Goal: Navigation & Orientation: Find specific page/section

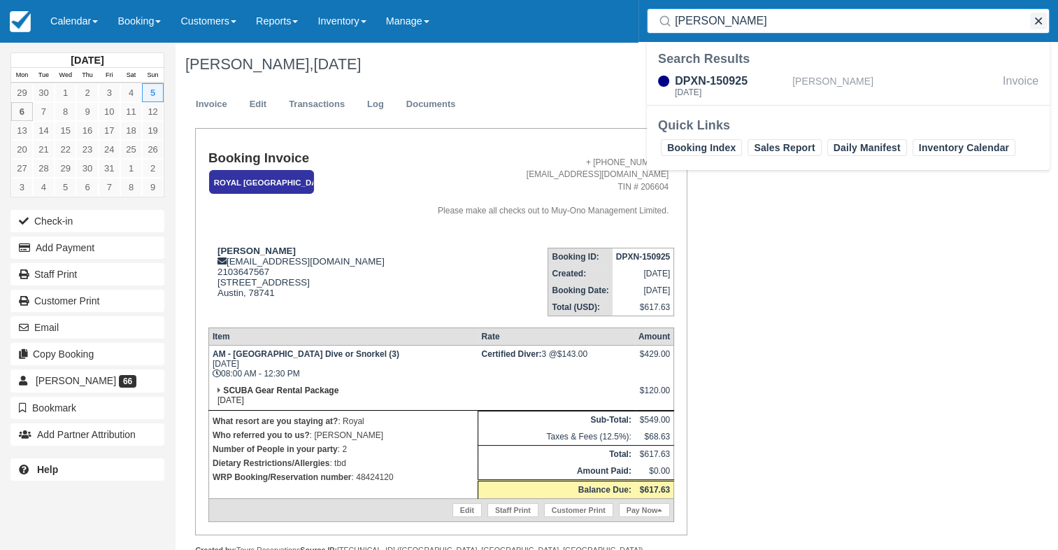
click at [1040, 20] on button "button" at bounding box center [1038, 21] width 17 height 17
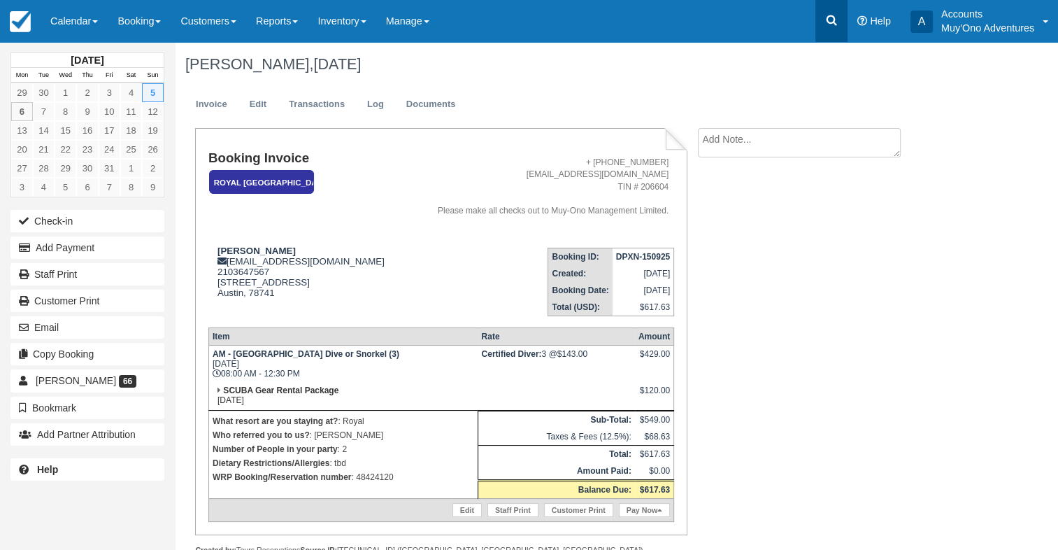
click at [840, 26] on link at bounding box center [831, 21] width 32 height 42
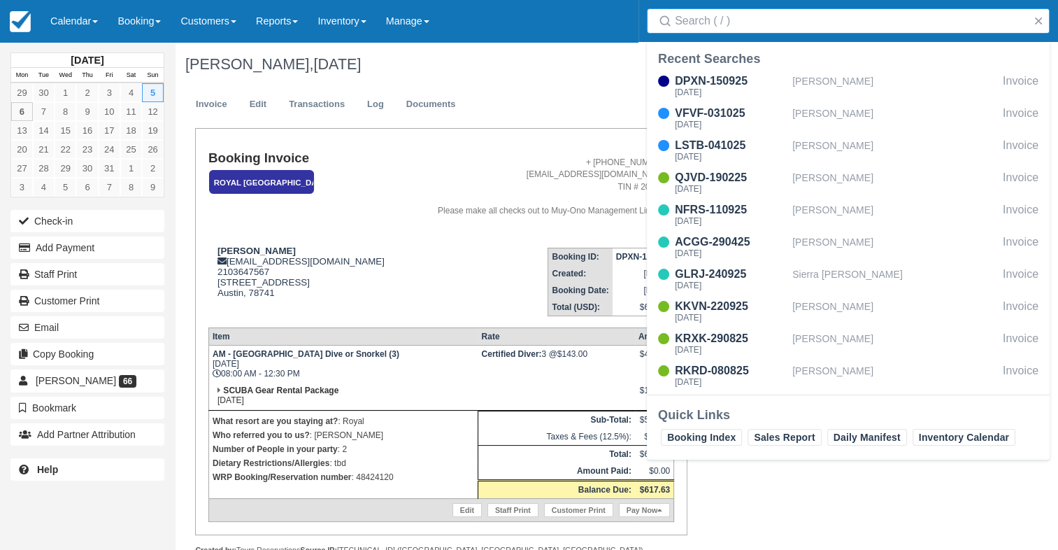
click at [835, 21] on input "Search" at bounding box center [851, 20] width 352 height 25
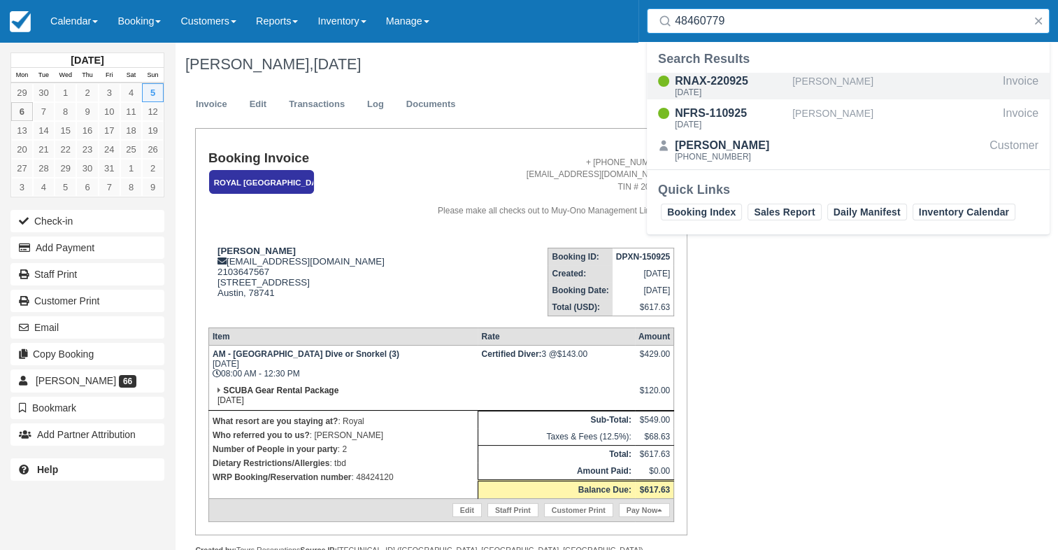
type input "48460779"
click at [726, 80] on div "RNAX-220925" at bounding box center [731, 81] width 112 height 17
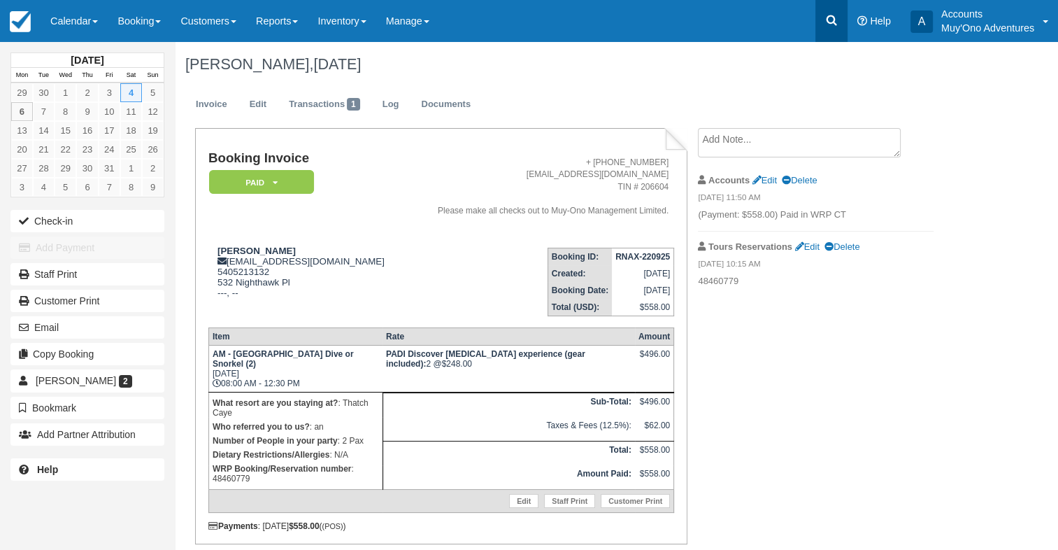
click at [828, 19] on icon at bounding box center [831, 20] width 14 height 14
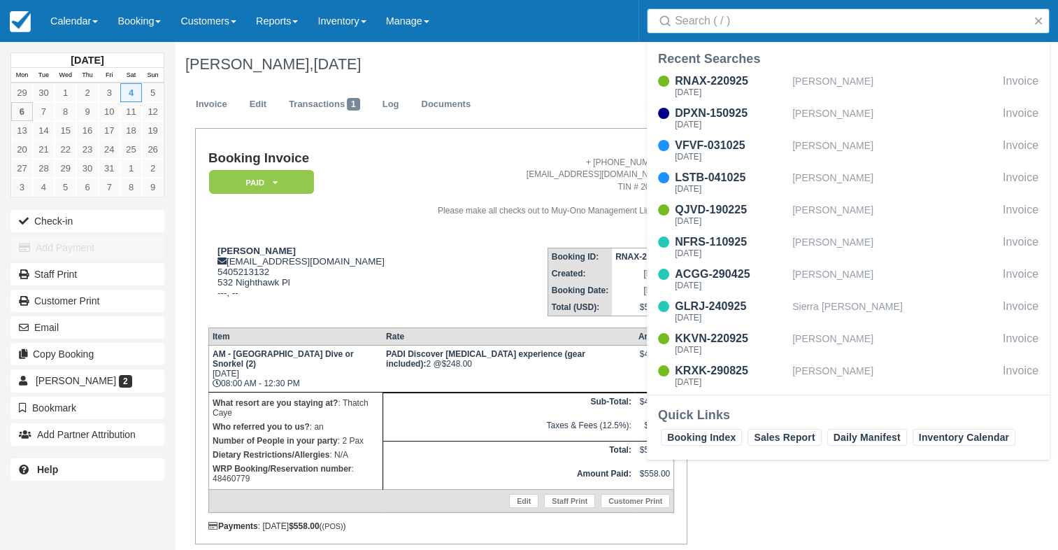
click at [787, 20] on input "Search" at bounding box center [851, 20] width 352 height 25
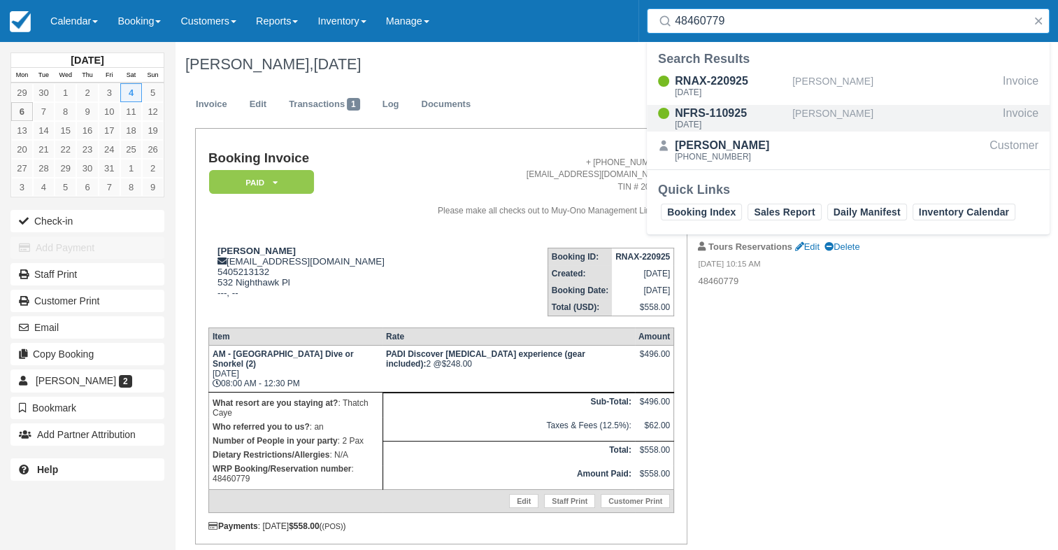
type input "48460779"
click at [740, 108] on div "NFRS-110925" at bounding box center [731, 113] width 112 height 17
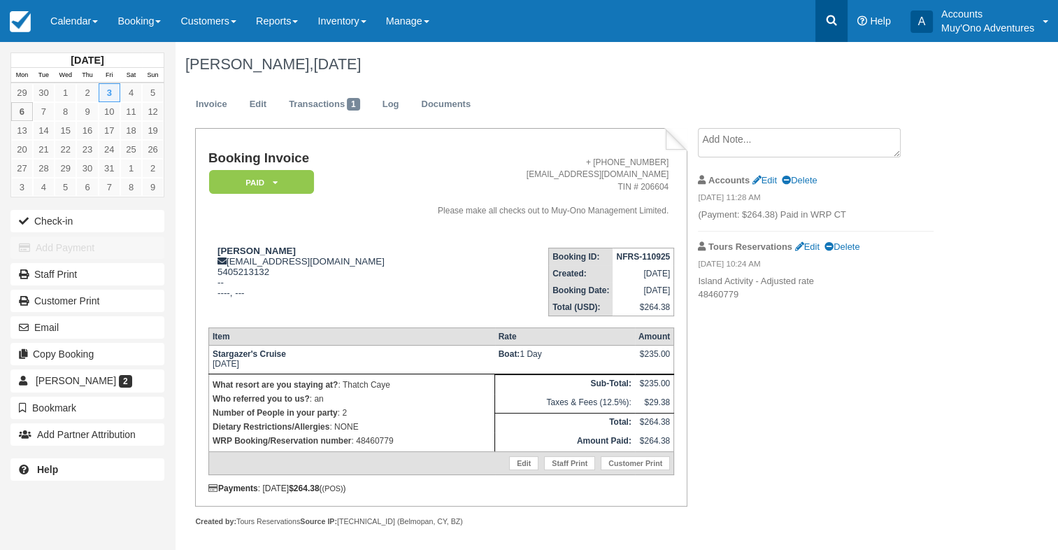
click at [846, 27] on link at bounding box center [831, 21] width 32 height 42
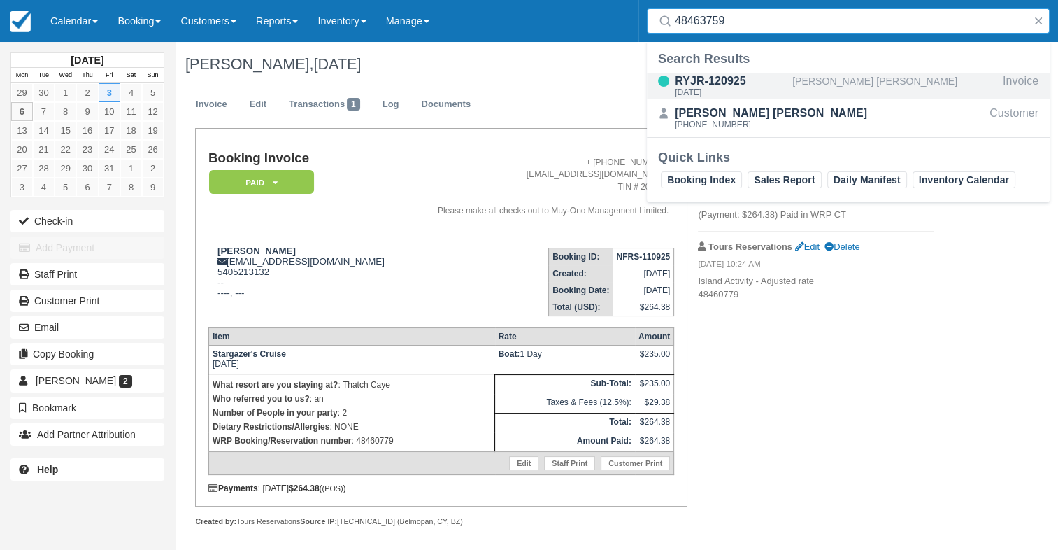
type input "48463759"
click at [727, 81] on div "RYJR-120925" at bounding box center [731, 81] width 112 height 17
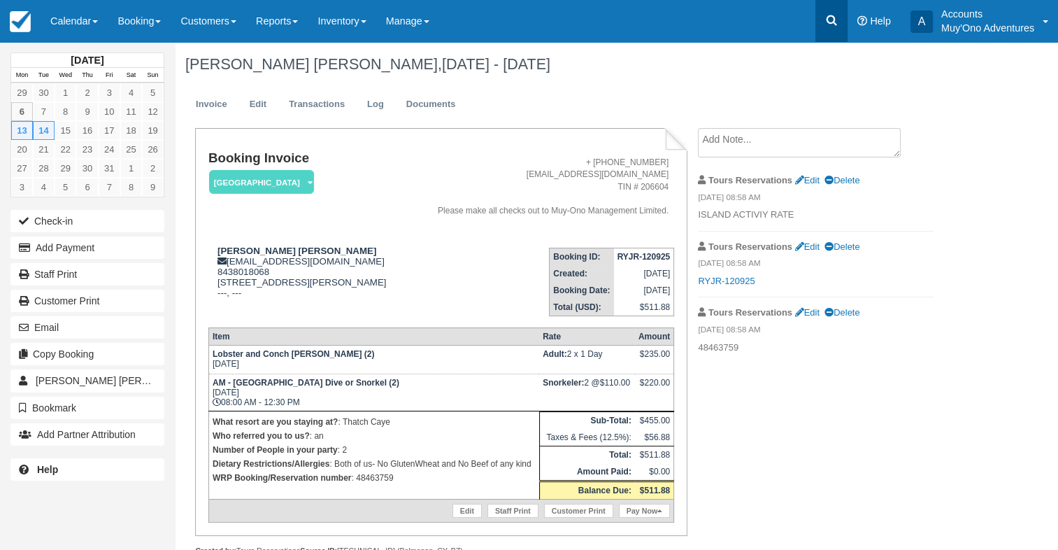
click at [828, 15] on icon at bounding box center [831, 20] width 10 height 10
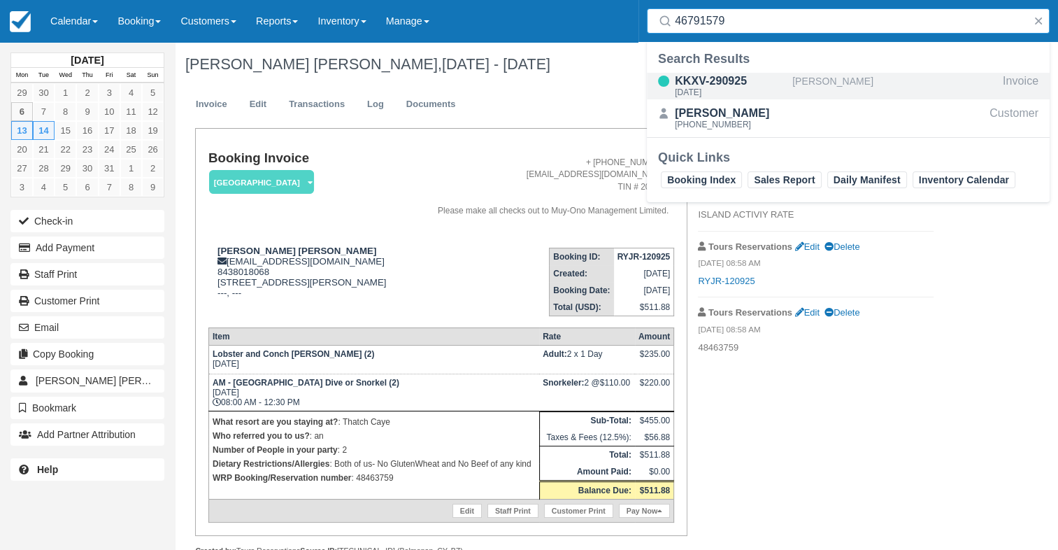
type input "46791579"
click at [789, 94] on div "KKXV-290925 Wed Oct 15, 2025" at bounding box center [719, 86] width 145 height 27
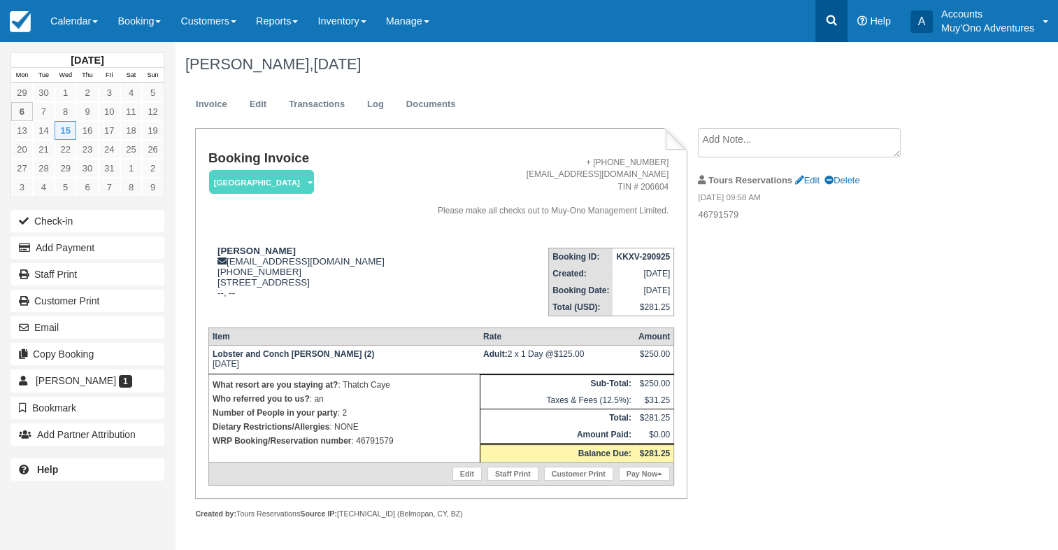
click at [843, 24] on link at bounding box center [831, 21] width 32 height 42
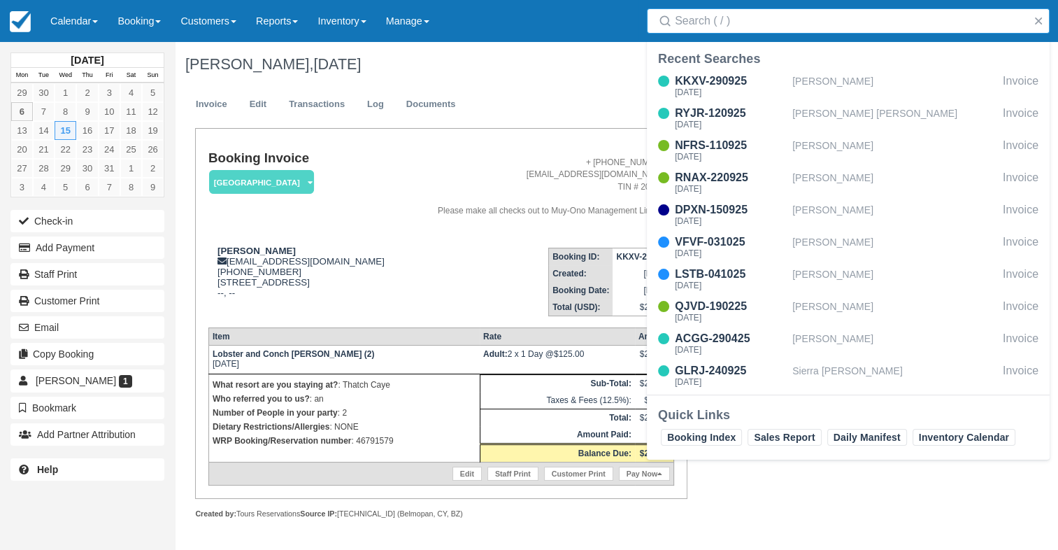
click at [752, 14] on input "Search" at bounding box center [851, 20] width 352 height 25
click at [722, 20] on input "Search" at bounding box center [851, 20] width 352 height 25
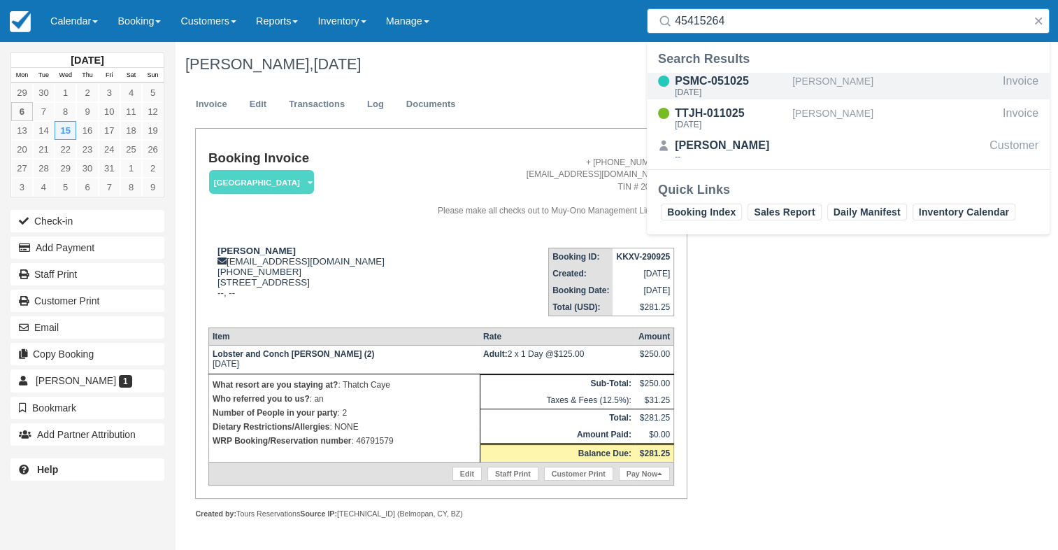
type input "45415264"
click at [805, 77] on div "[PERSON_NAME]" at bounding box center [894, 86] width 205 height 27
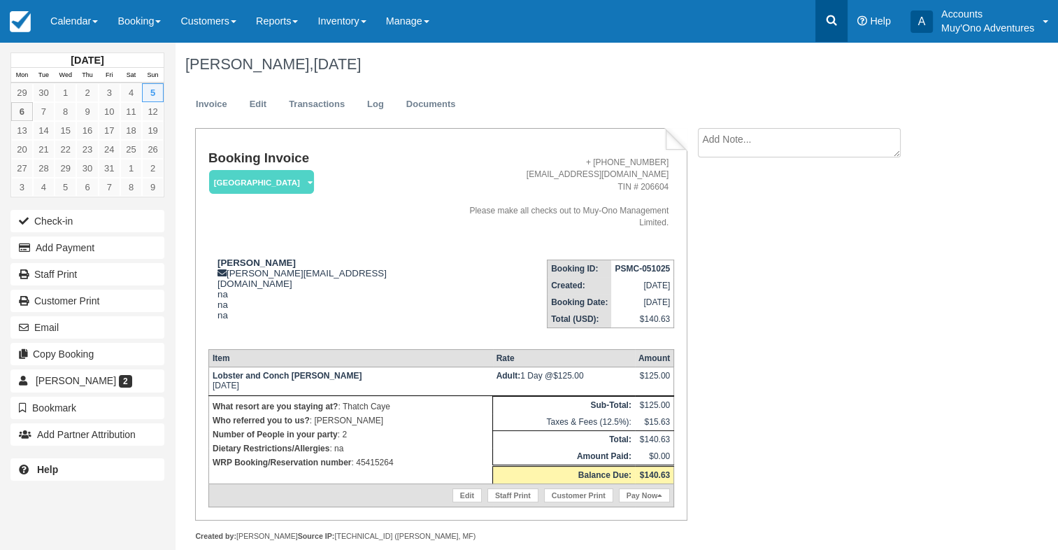
click at [839, 24] on link at bounding box center [831, 21] width 32 height 42
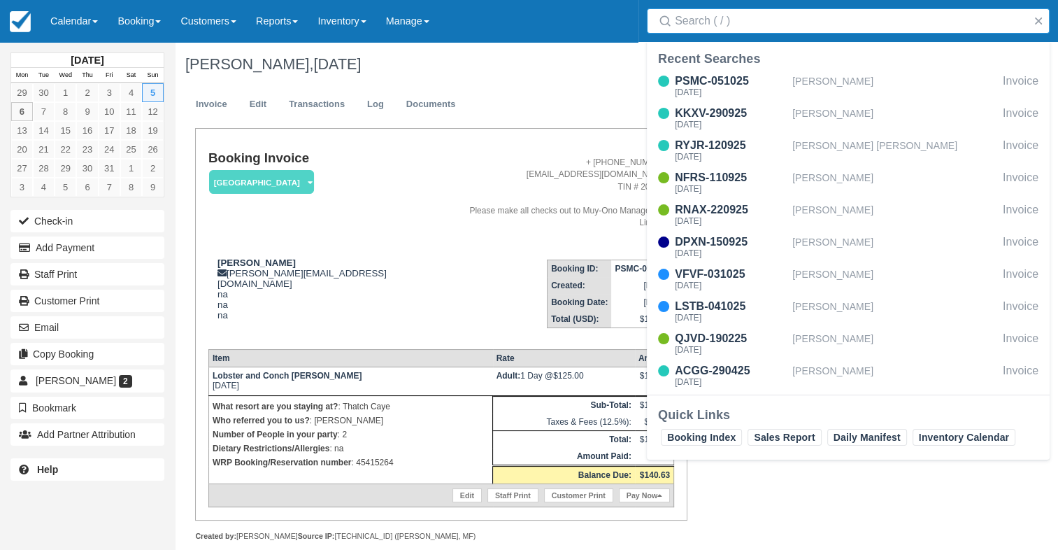
click at [733, 31] on input "Search" at bounding box center [851, 20] width 352 height 25
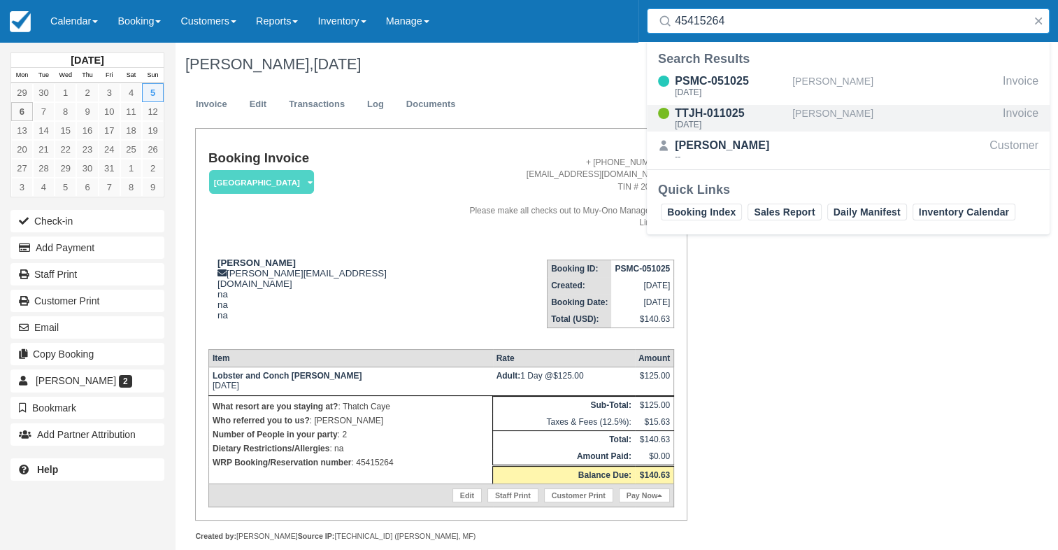
type input "45415264"
click at [726, 114] on div "TTJH-011025" at bounding box center [731, 113] width 112 height 17
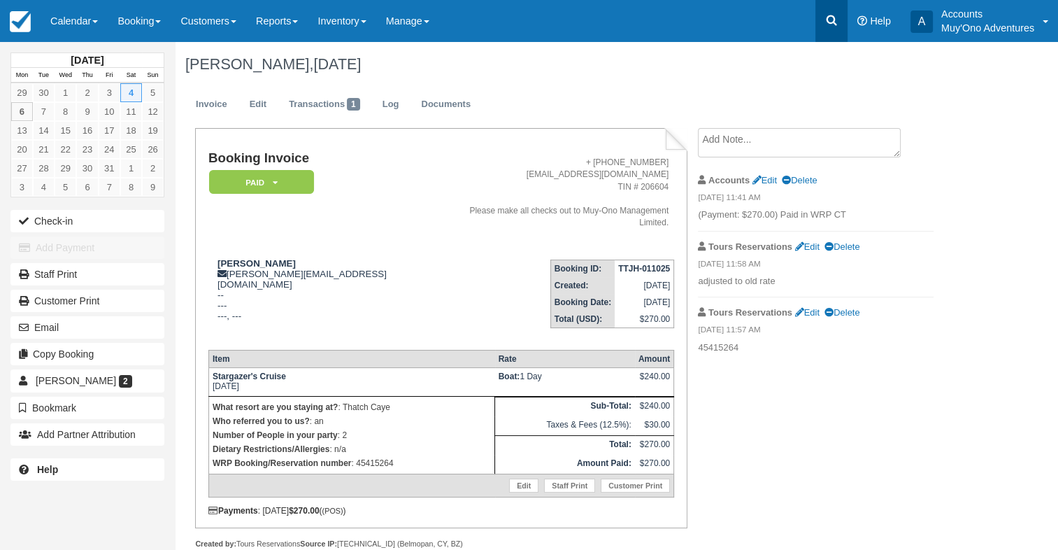
click at [840, 22] on link at bounding box center [831, 21] width 32 height 42
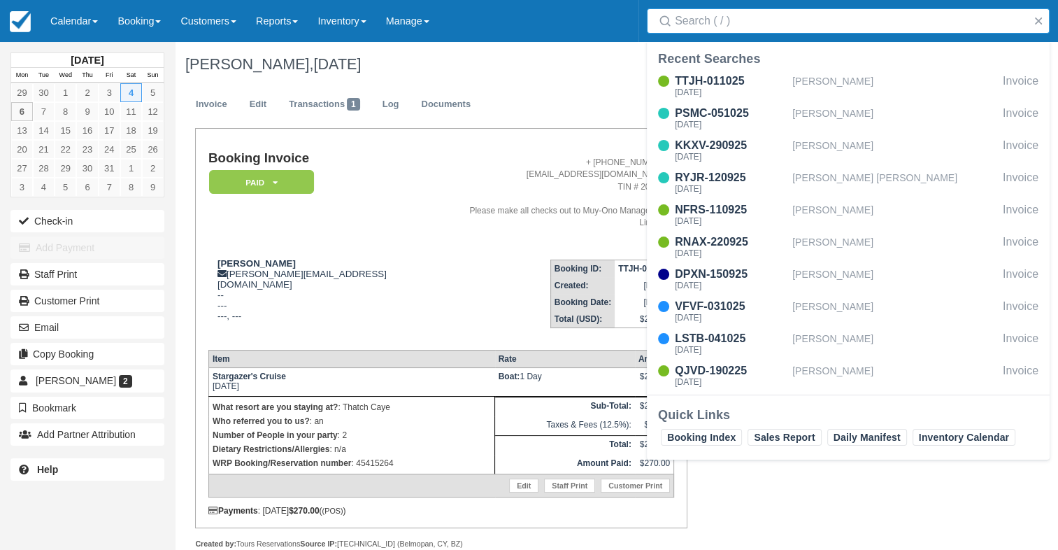
click at [789, 27] on input "Search" at bounding box center [851, 20] width 352 height 25
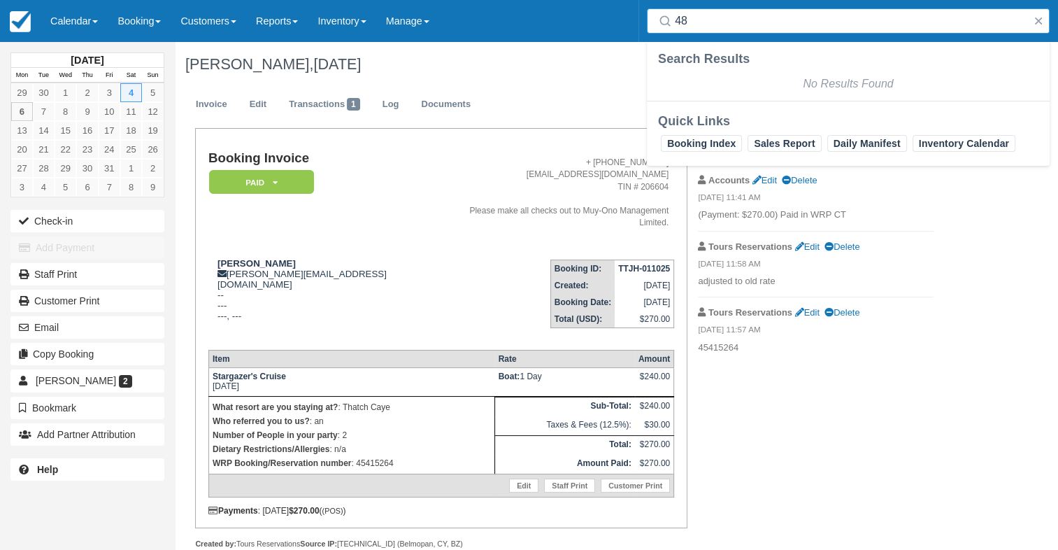
type input "4"
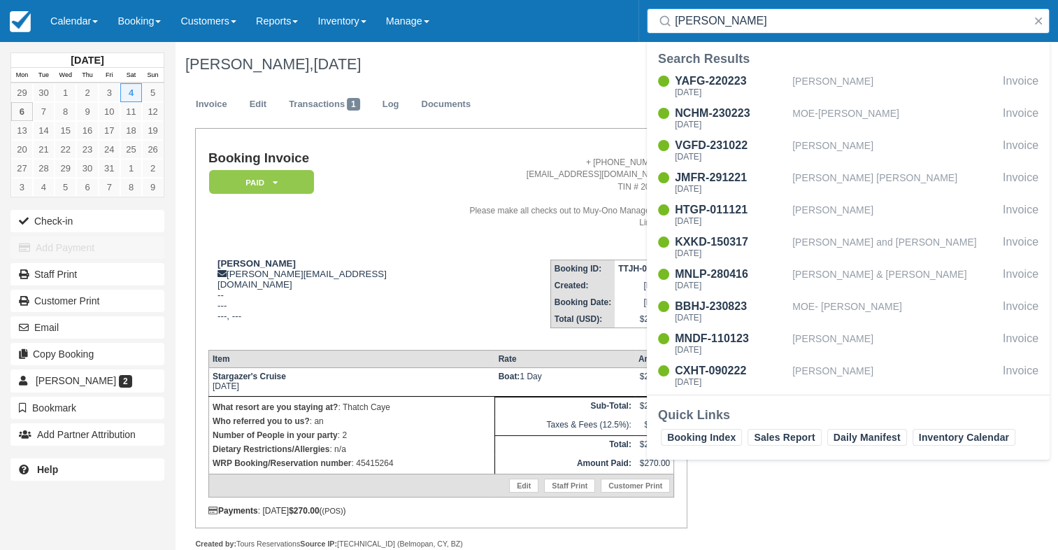
drag, startPoint x: 721, startPoint y: 27, endPoint x: 621, endPoint y: 0, distance: 103.4
click at [621, 0] on div "Menu Calendar Customer Inventory Month Week Day Booking Daily Manifest Daily Li…" at bounding box center [529, 21] width 1058 height 42
paste input "48375177"
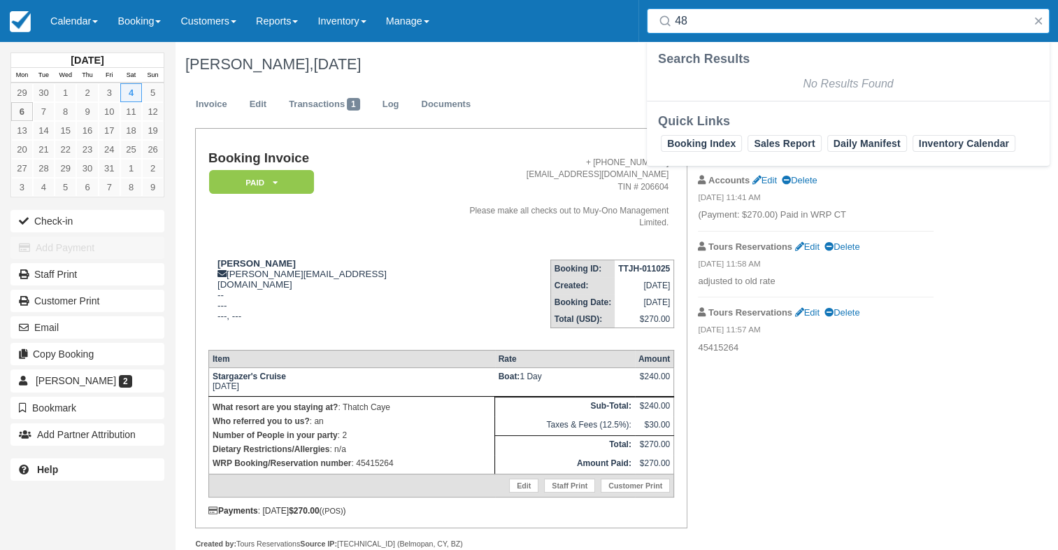
type input "4"
type input "d"
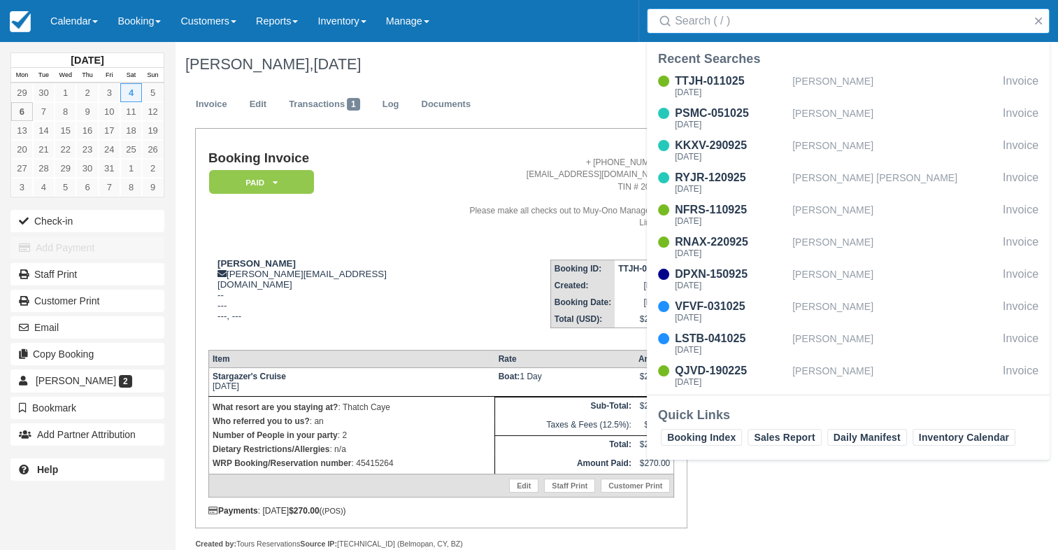
click at [900, 15] on input "Search" at bounding box center [851, 20] width 352 height 25
paste input "47652463"
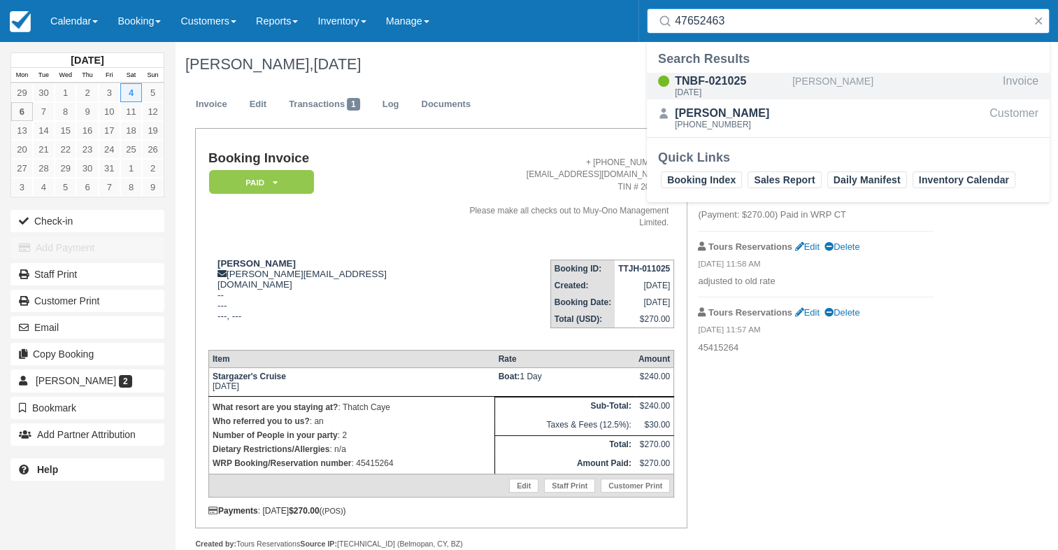
type input "47652463"
click at [774, 80] on div "TNBF-021025" at bounding box center [731, 81] width 112 height 17
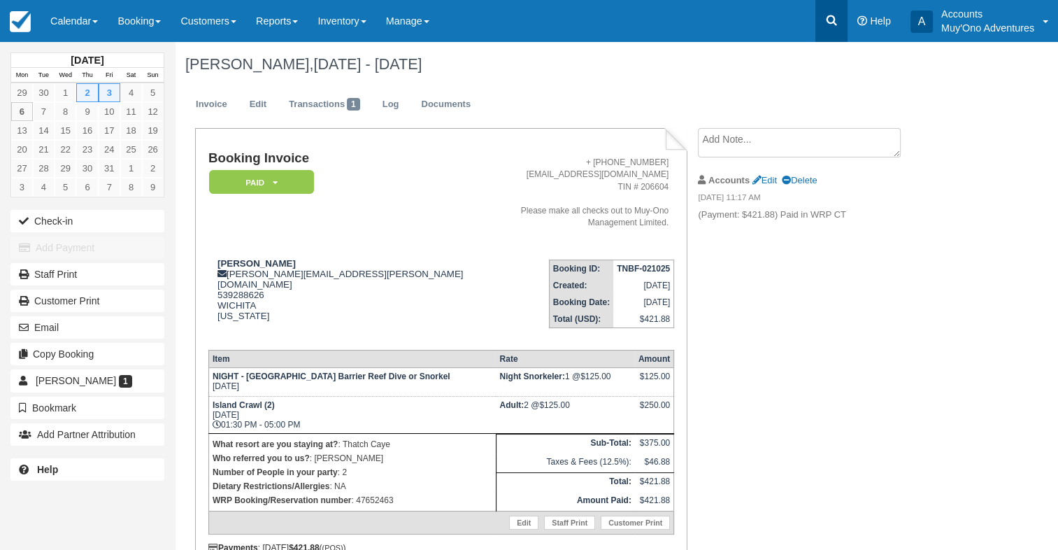
click at [827, 19] on icon at bounding box center [831, 20] width 10 height 10
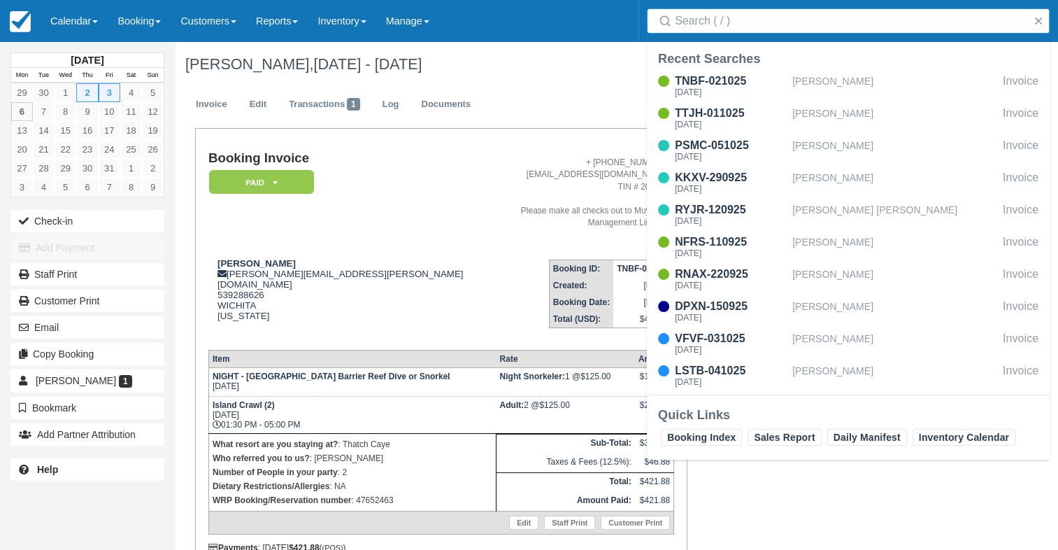
click at [776, 17] on input "Search" at bounding box center [851, 20] width 352 height 25
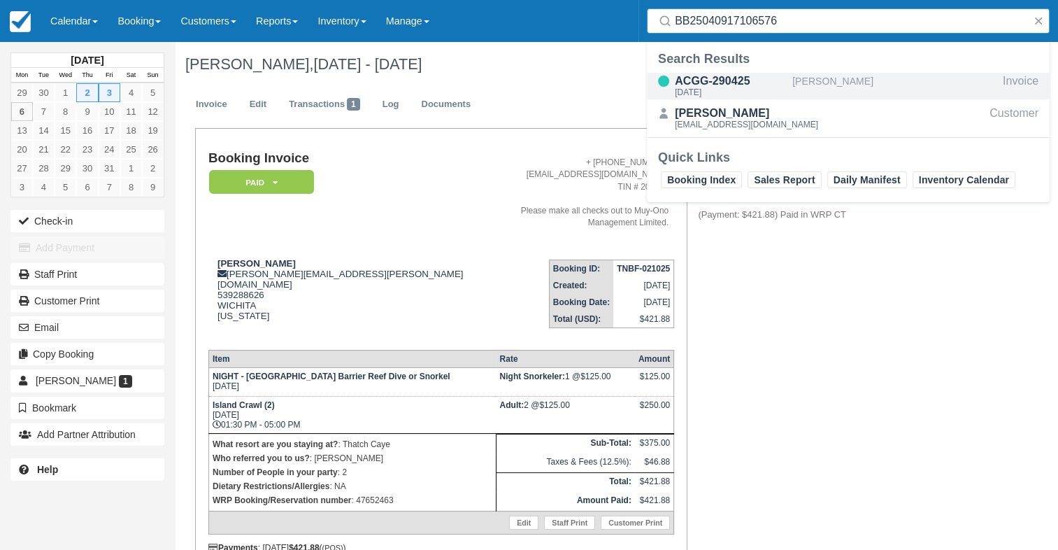
type input "BB25040917106576"
click at [833, 77] on div "[PERSON_NAME]" at bounding box center [894, 86] width 205 height 27
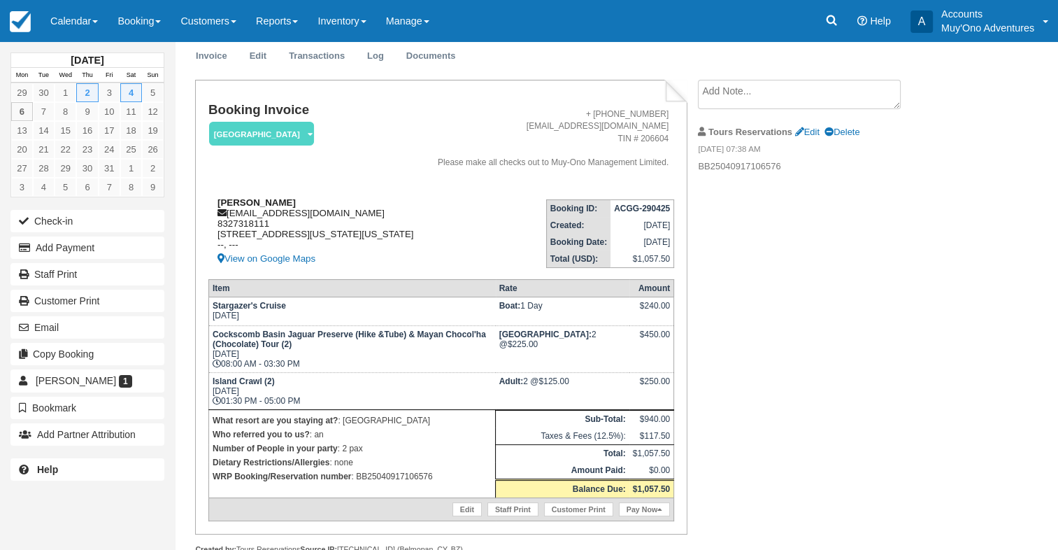
scroll to position [70, 0]
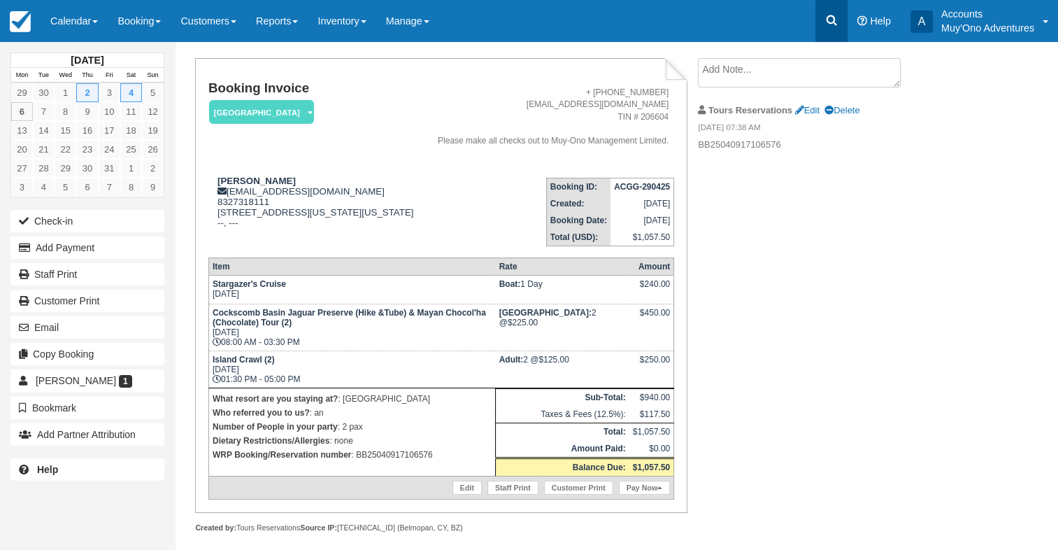
click at [834, 7] on link at bounding box center [831, 21] width 32 height 42
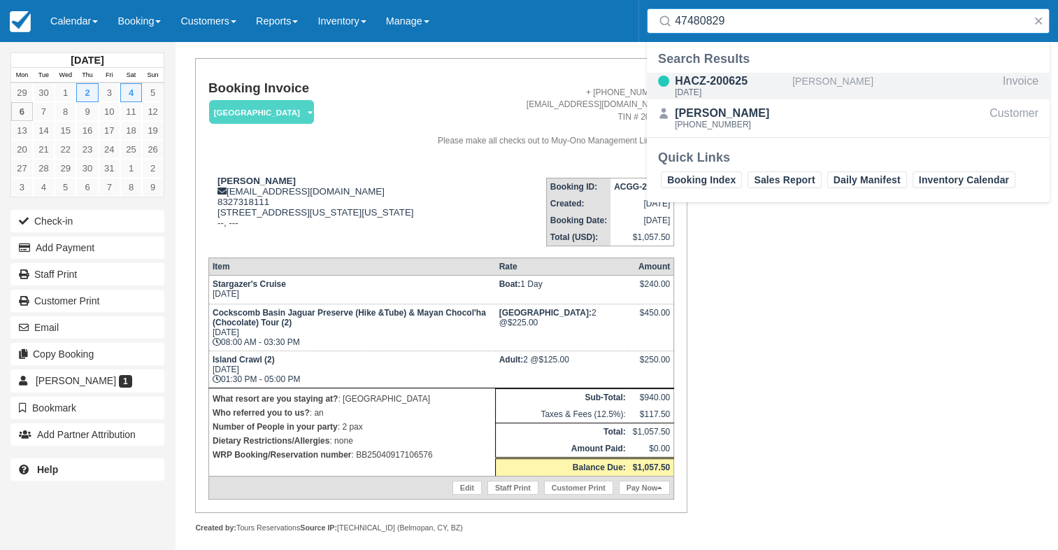
type input "47480829"
click at [709, 77] on div "HACZ-200625" at bounding box center [731, 81] width 112 height 17
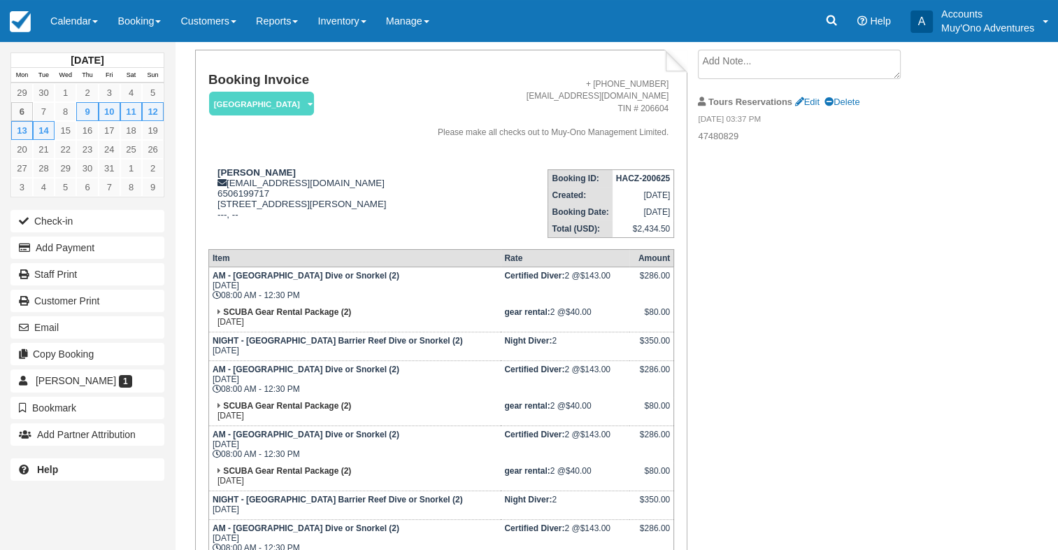
scroll to position [70, 0]
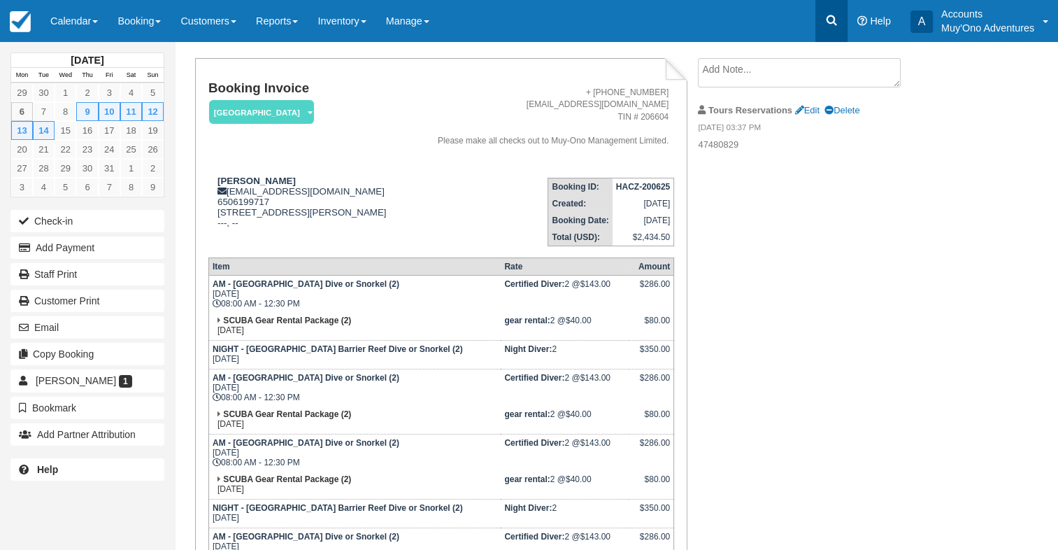
click at [833, 15] on icon at bounding box center [831, 20] width 14 height 14
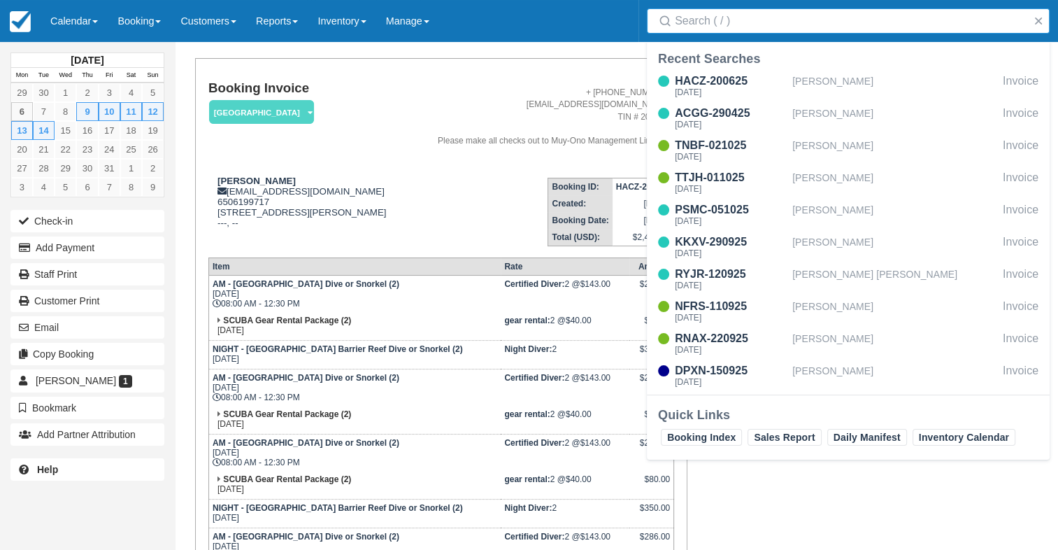
drag, startPoint x: 735, startPoint y: 20, endPoint x: 722, endPoint y: 13, distance: 15.3
click at [734, 20] on input "Search" at bounding box center [851, 20] width 352 height 25
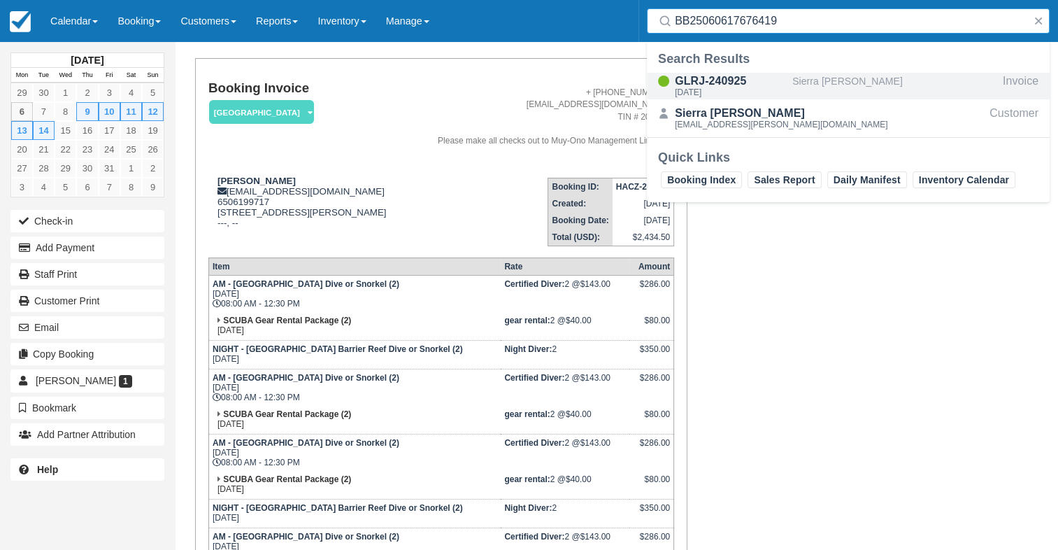
type input "BB25060617676419"
click at [741, 79] on div "GLRJ-240925" at bounding box center [731, 81] width 112 height 17
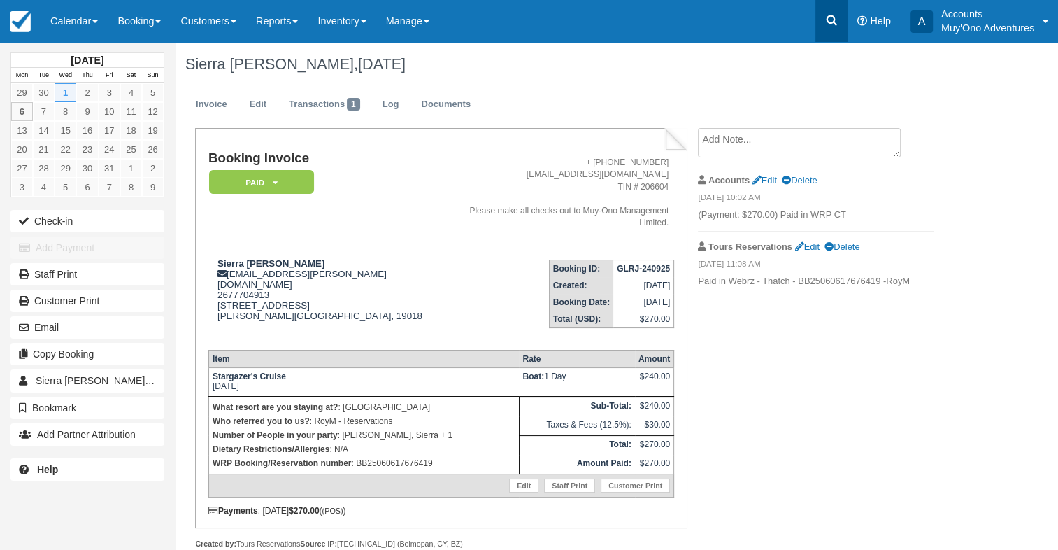
click at [832, 21] on icon at bounding box center [831, 20] width 14 height 14
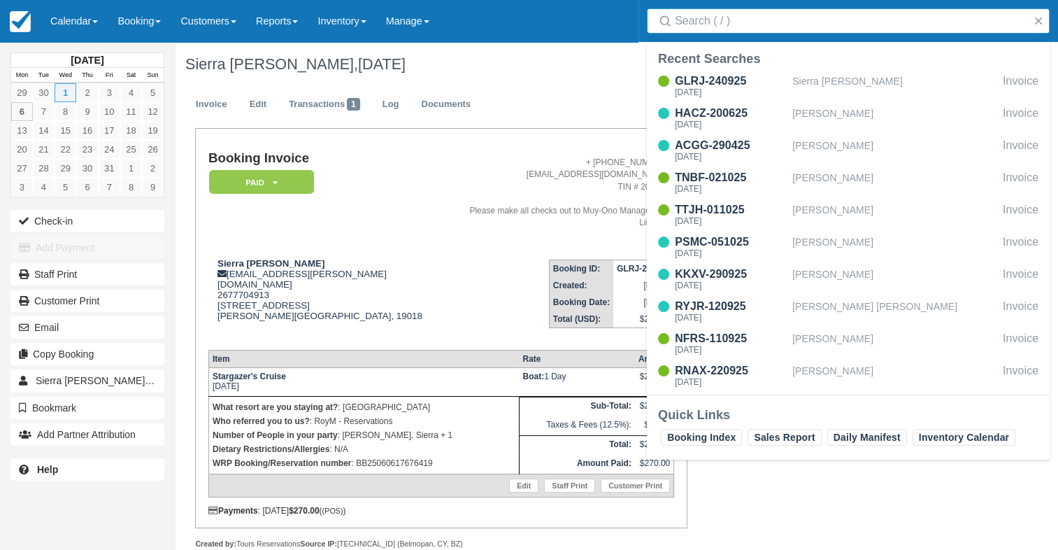
click at [763, 13] on input "Search" at bounding box center [851, 20] width 352 height 25
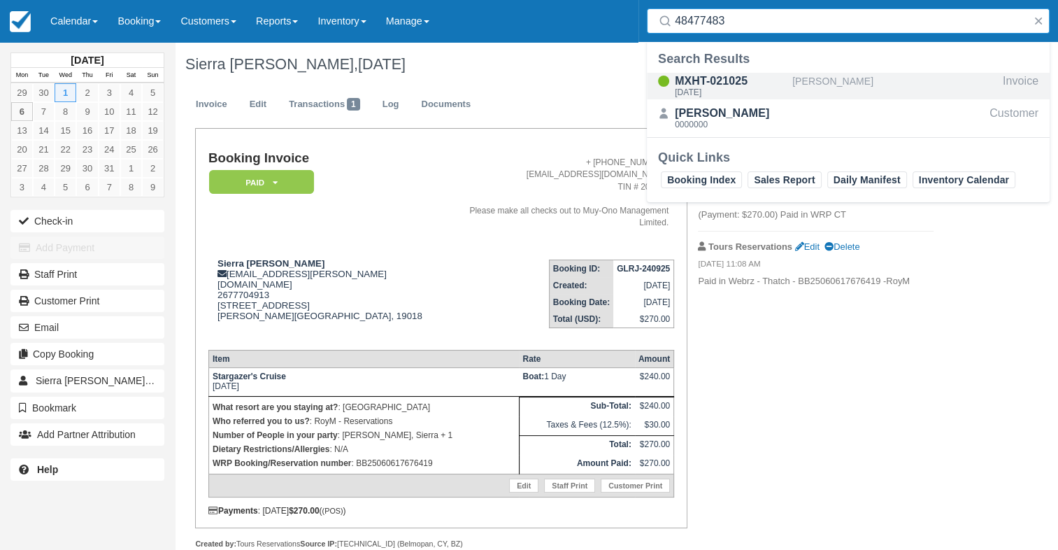
type input "48477483"
click at [768, 76] on div "MXHT-021025" at bounding box center [731, 81] width 112 height 17
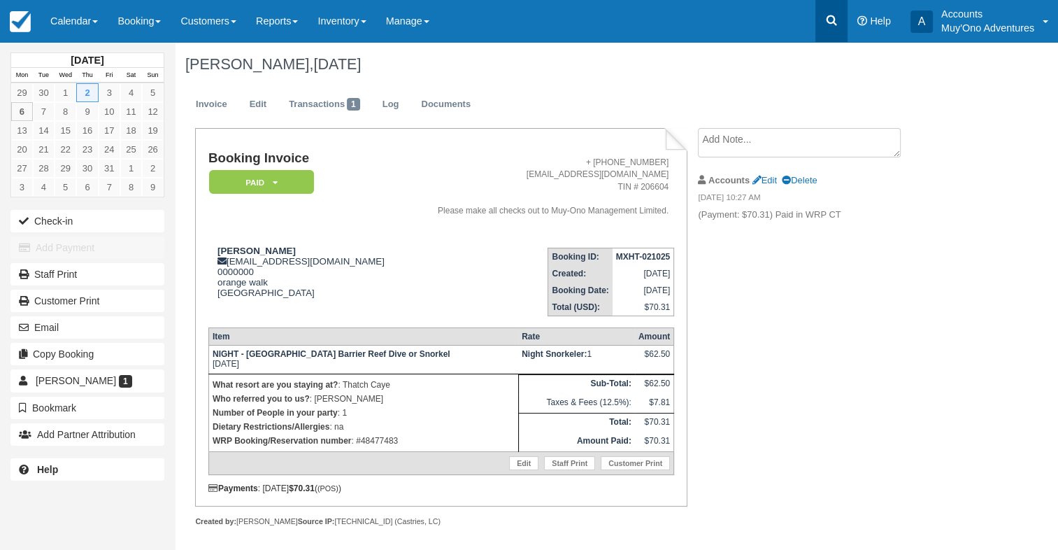
click at [838, 17] on link at bounding box center [831, 21] width 32 height 42
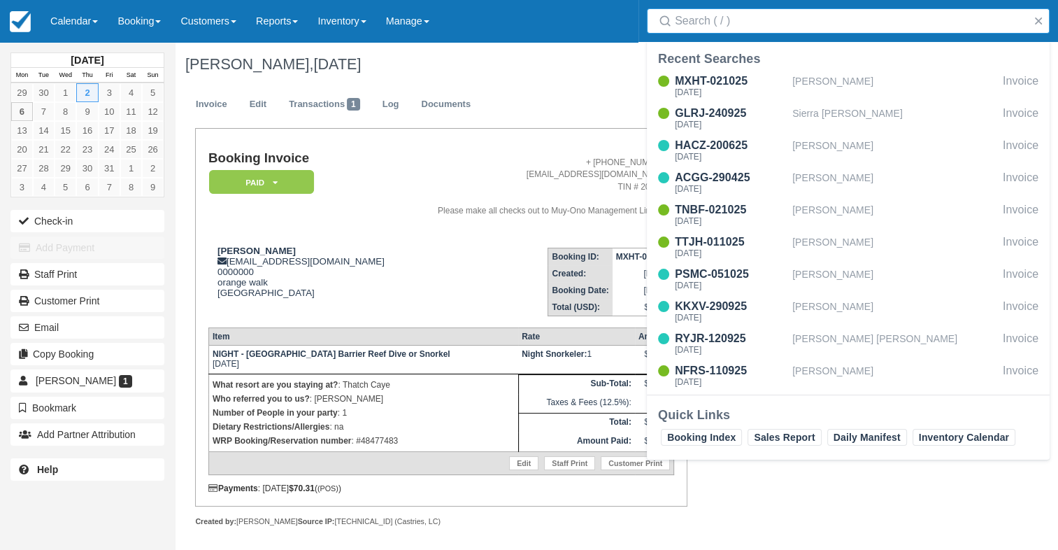
click at [801, 29] on input "Search" at bounding box center [851, 20] width 352 height 25
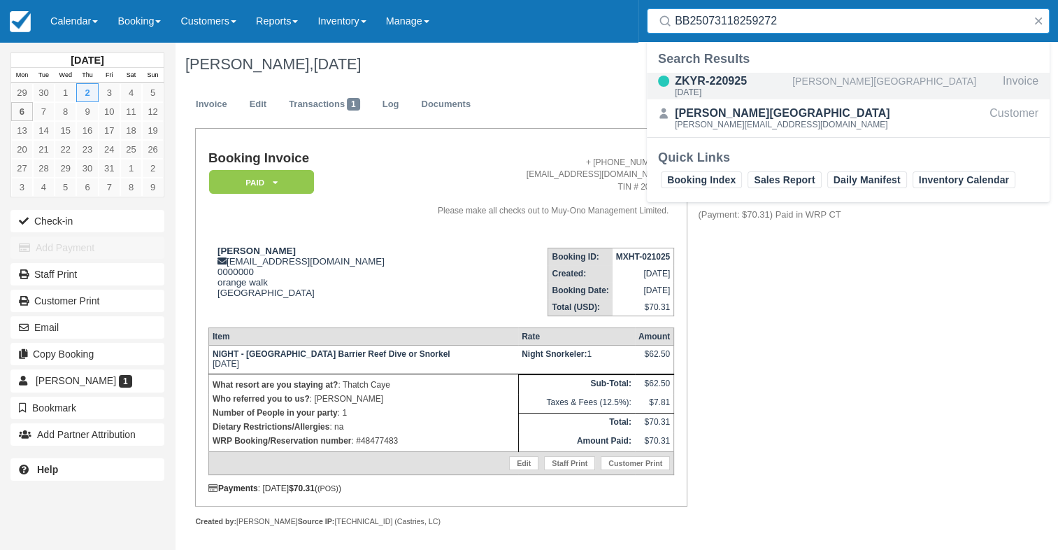
type input "BB25073118259272"
click at [770, 78] on div "ZKYR-220925" at bounding box center [731, 81] width 112 height 17
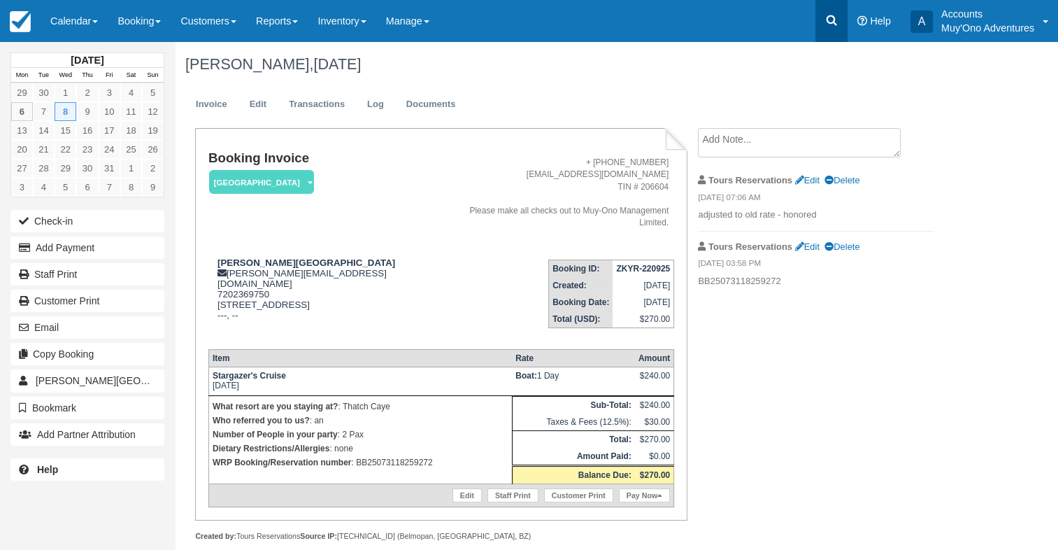
click at [835, 22] on icon at bounding box center [831, 20] width 14 height 14
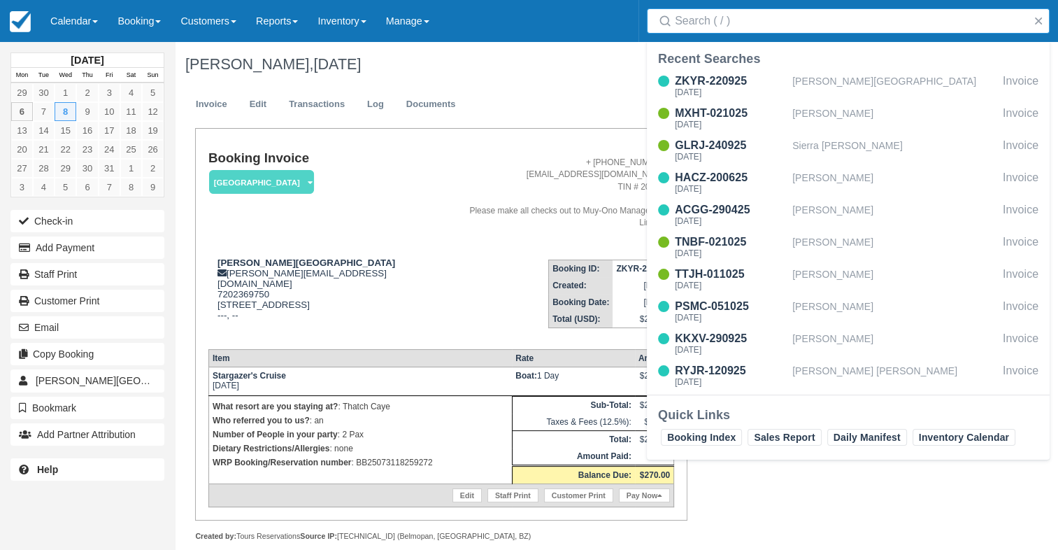
click at [777, 24] on input "Search" at bounding box center [851, 20] width 352 height 25
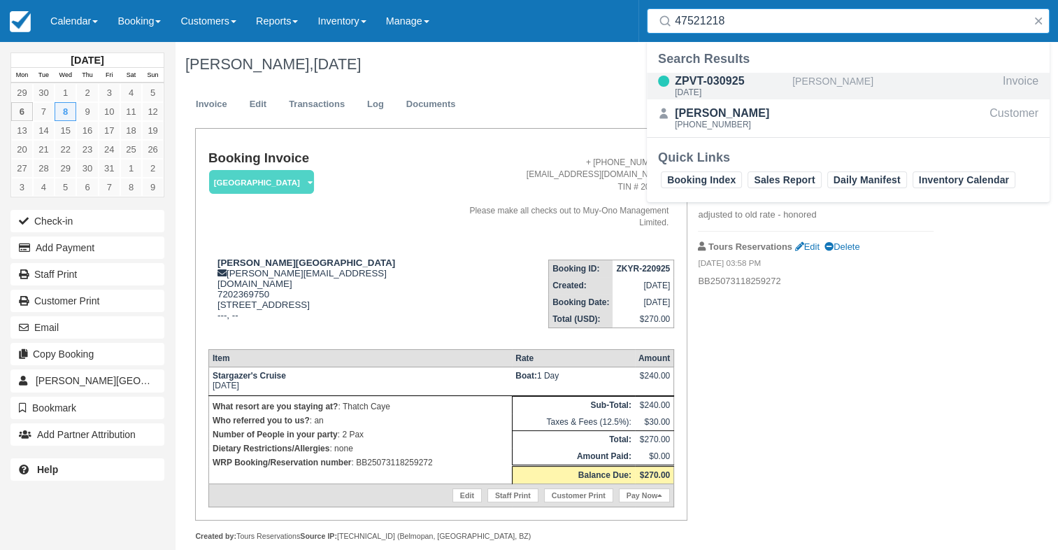
type input "47521218"
click at [767, 81] on div "ZPVT-030925" at bounding box center [731, 81] width 112 height 17
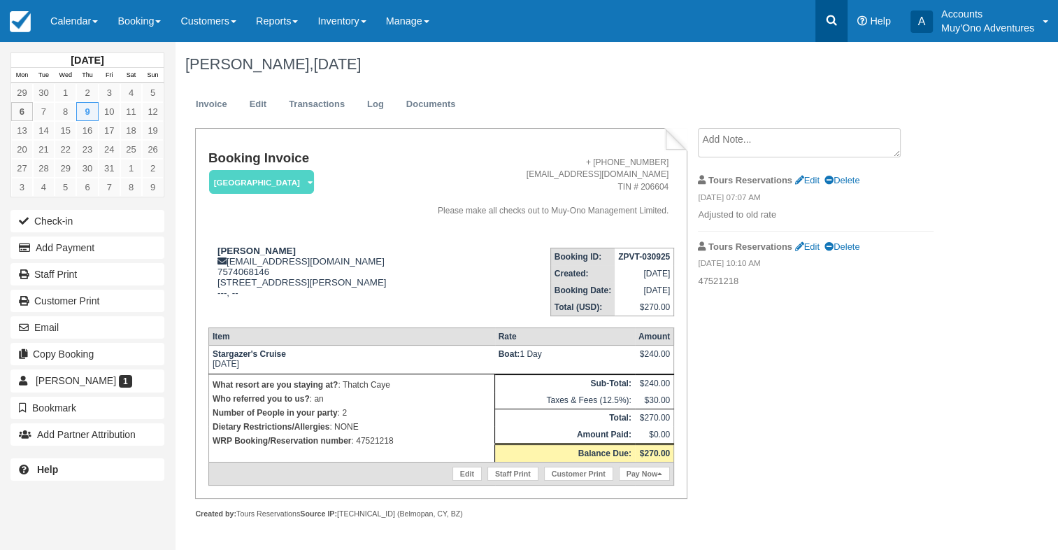
click at [828, 16] on icon at bounding box center [831, 20] width 10 height 10
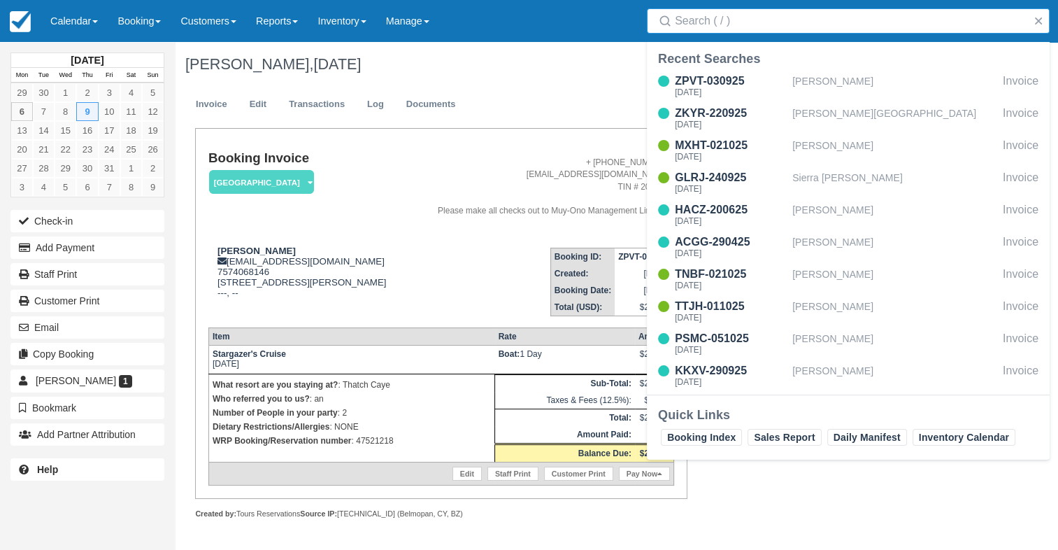
click at [807, 25] on input "Search" at bounding box center [851, 20] width 352 height 25
type input "BB25081418402715"
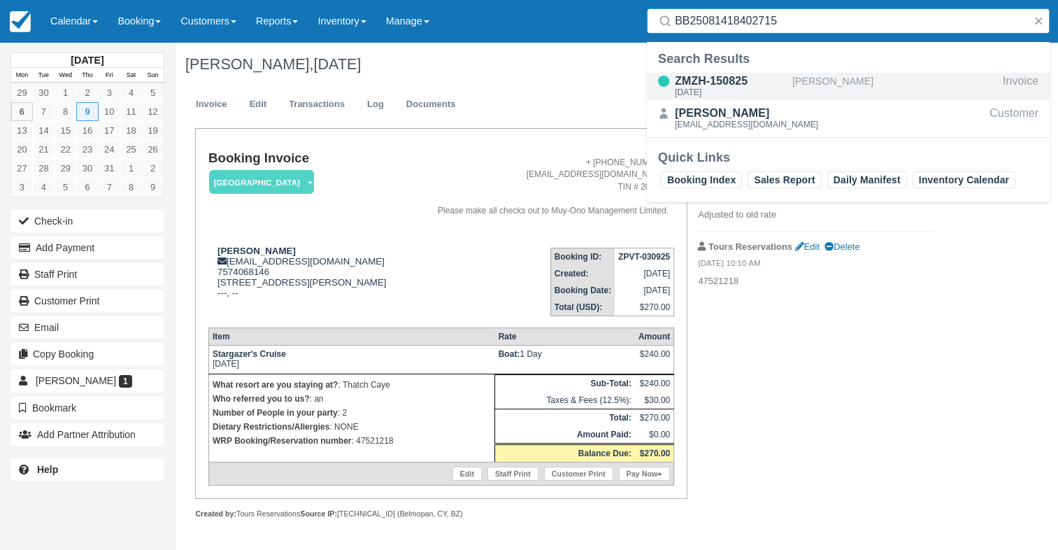
click at [773, 83] on div "ZMZH-150825" at bounding box center [731, 81] width 112 height 17
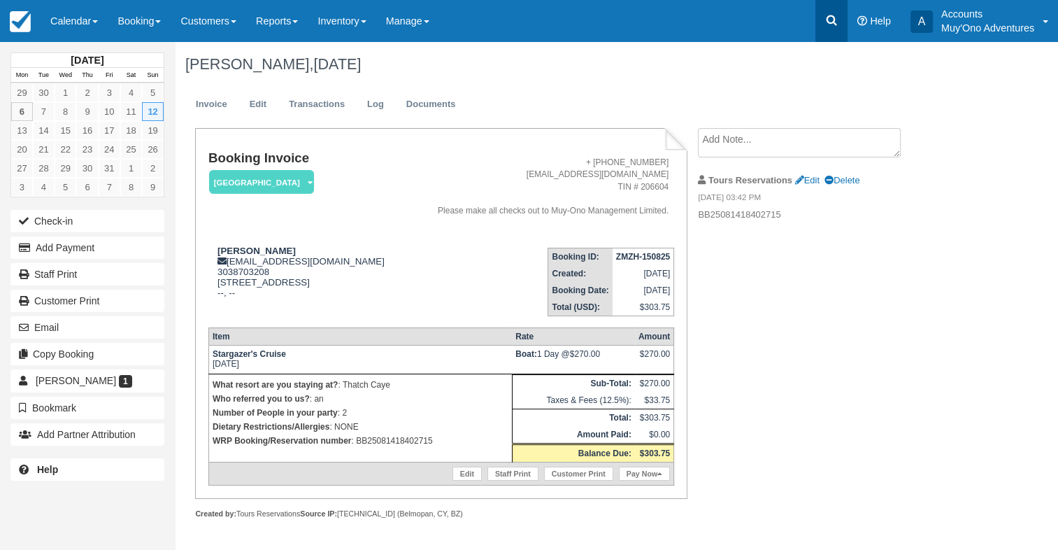
click at [824, 22] on icon at bounding box center [831, 20] width 14 height 14
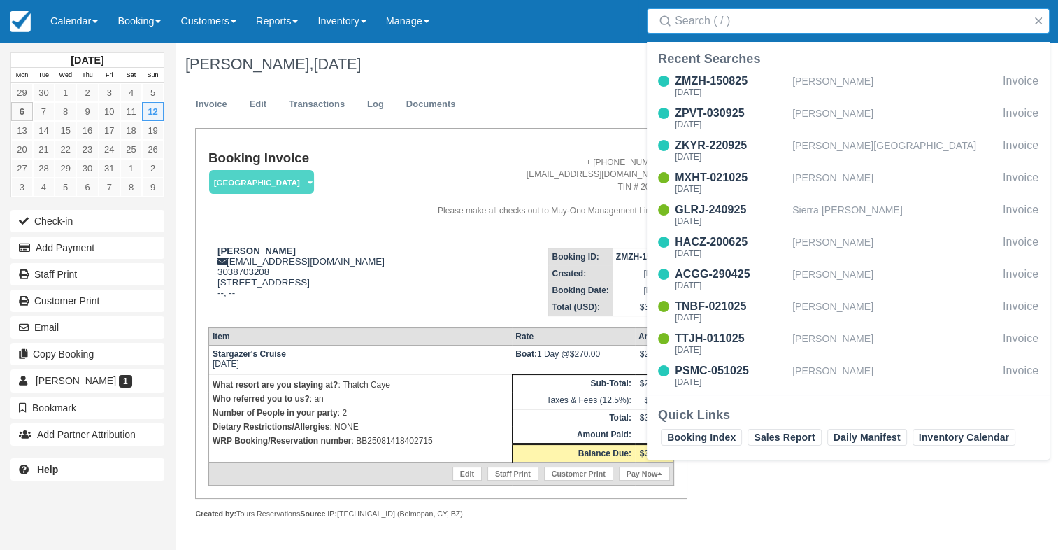
click at [751, 12] on input "Search" at bounding box center [851, 20] width 352 height 25
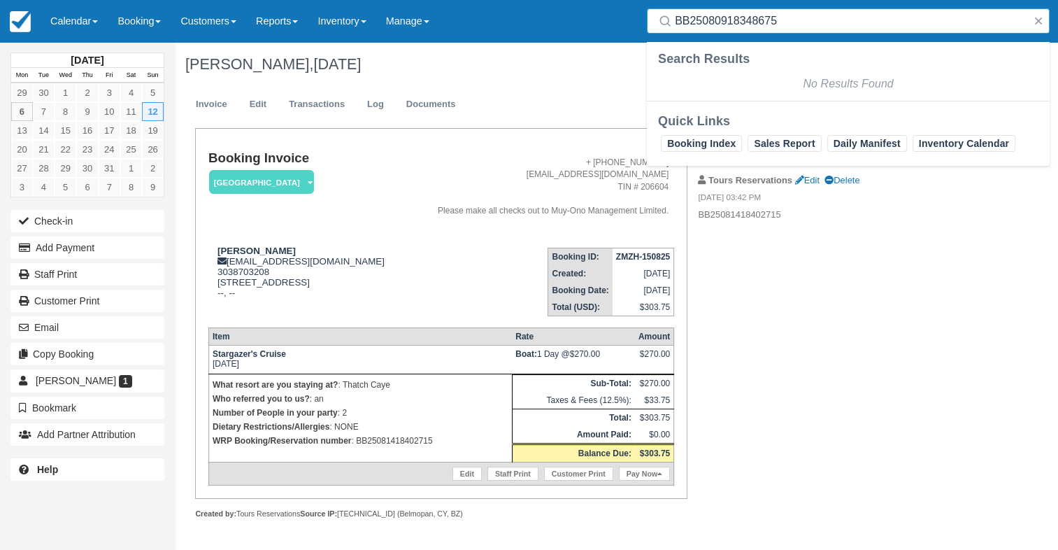
click at [773, 15] on input "BB25080918348675" at bounding box center [851, 20] width 352 height 25
drag, startPoint x: 788, startPoint y: 16, endPoint x: 508, endPoint y: 15, distance: 279.7
click at [508, 15] on div "Menu Calendar Customer Inventory Month Week Day Booking Daily Manifest Daily Li…" at bounding box center [529, 21] width 1058 height 42
paste input "13016421883"
type input "BB25013016421883"
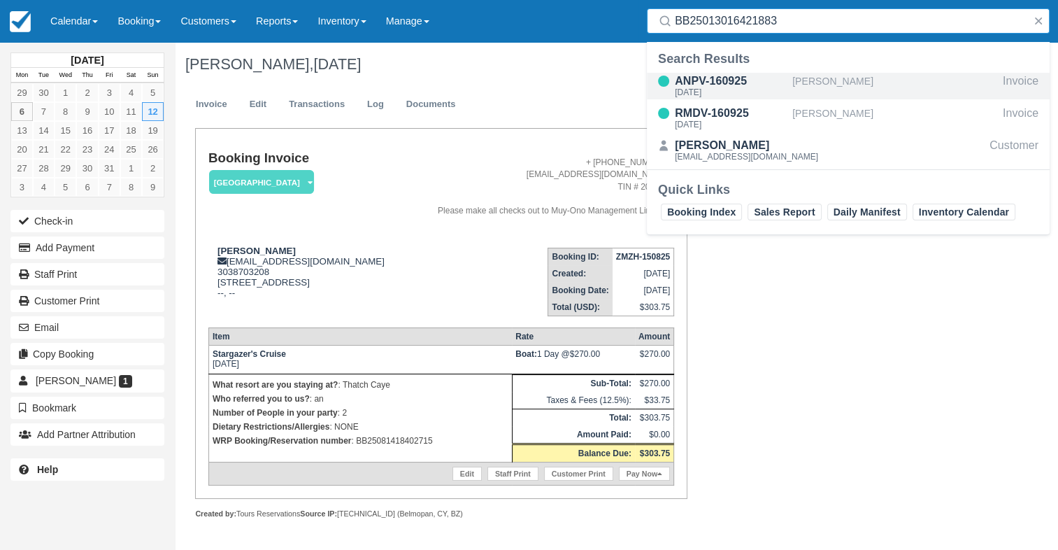
click at [828, 80] on div "[PERSON_NAME]" at bounding box center [894, 86] width 205 height 27
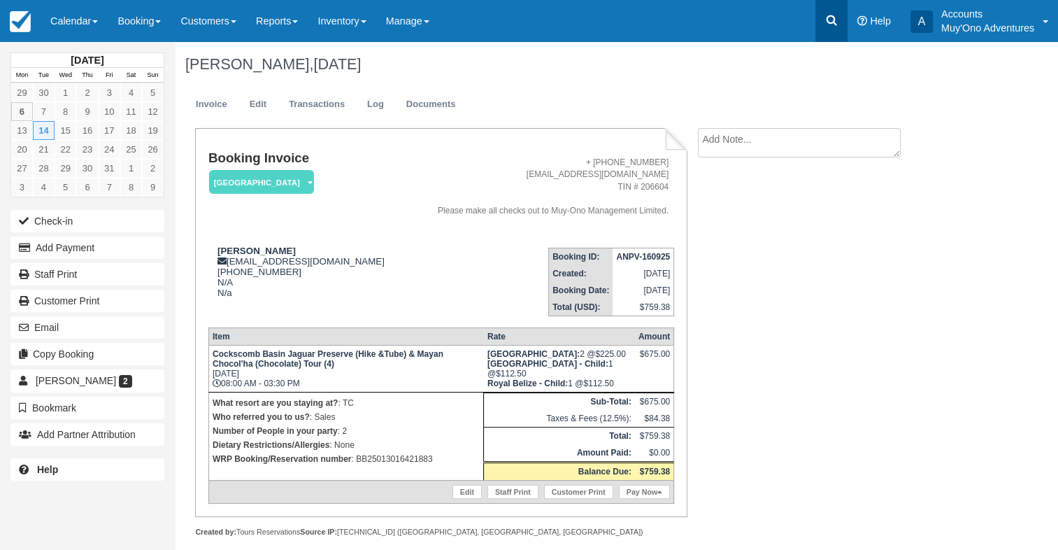
click at [826, 20] on icon at bounding box center [831, 20] width 10 height 10
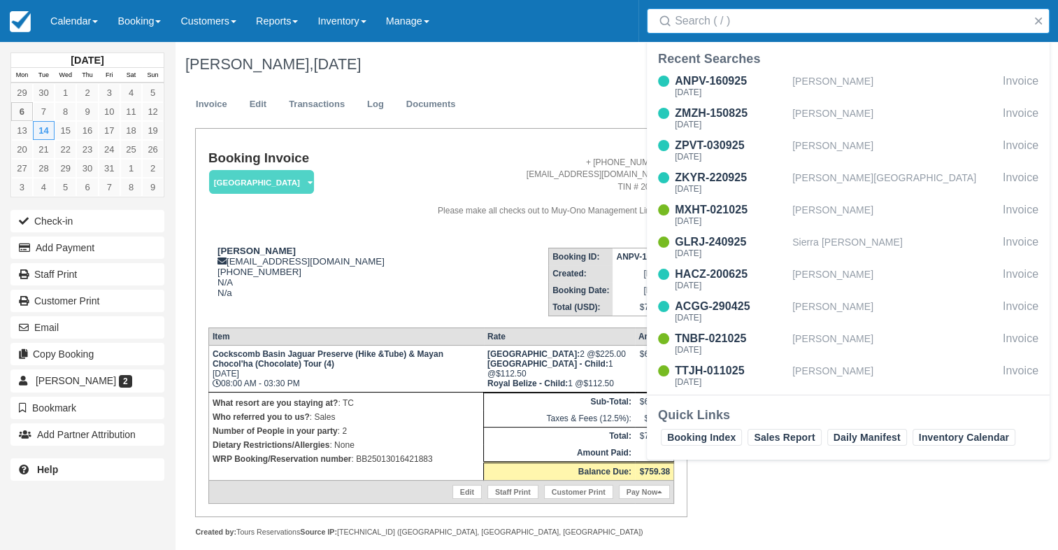
click at [747, 19] on input "Search" at bounding box center [851, 20] width 352 height 25
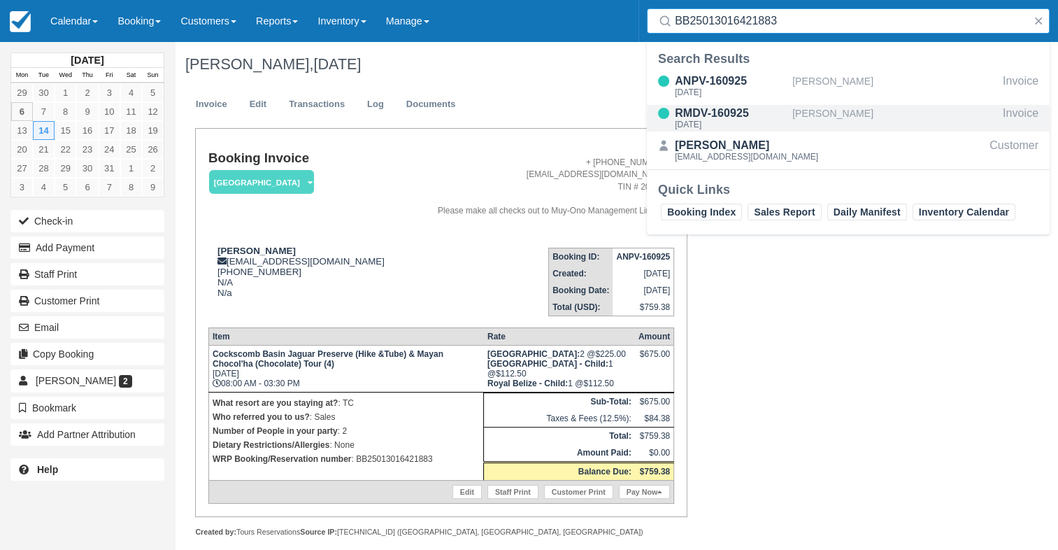
type input "BB25013016421883"
click at [731, 129] on div "[DATE]" at bounding box center [731, 124] width 112 height 8
